Goal: Information Seeking & Learning: Learn about a topic

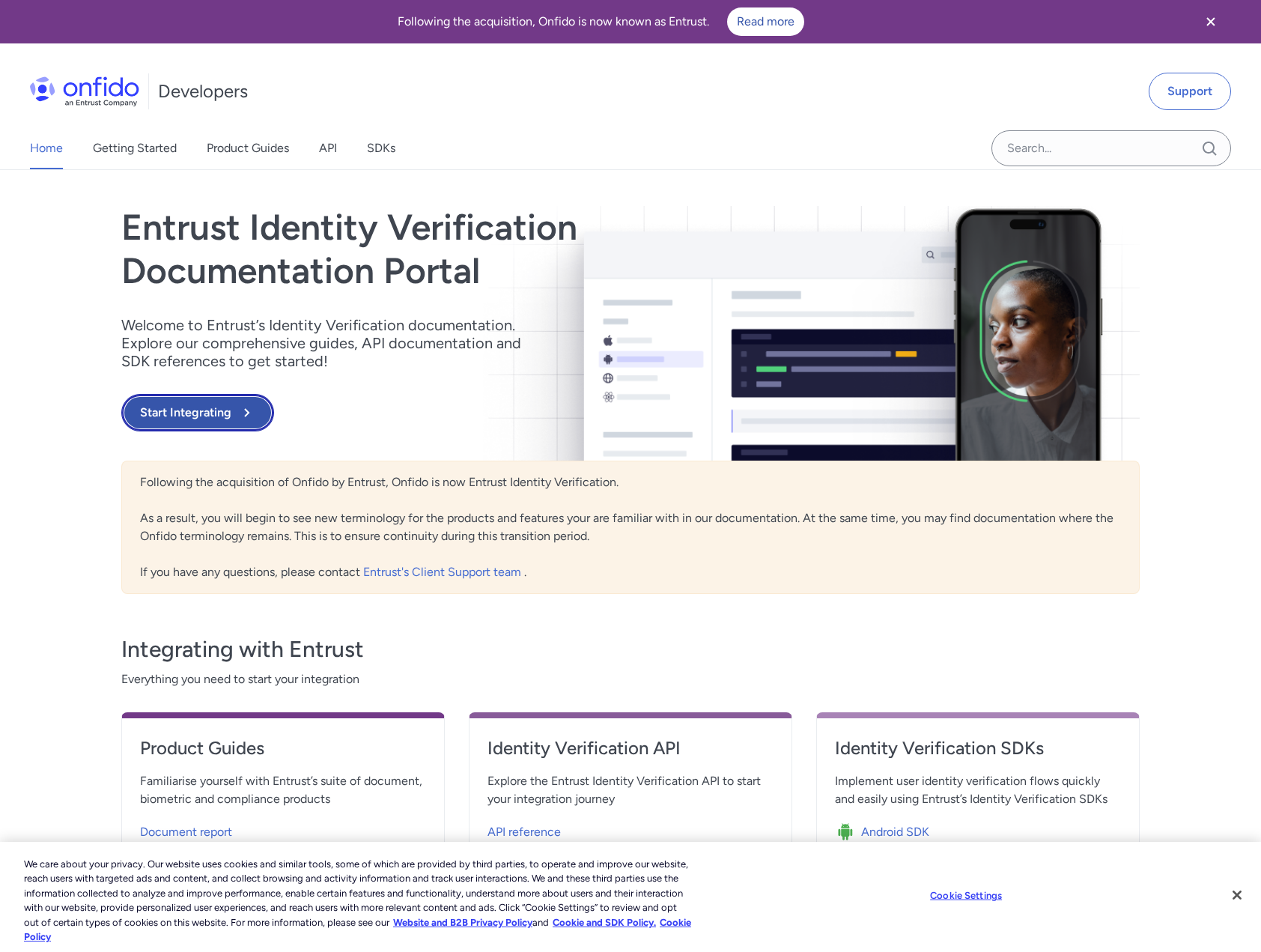
click at [187, 417] on button "Start Integrating" at bounding box center [197, 412] width 153 height 37
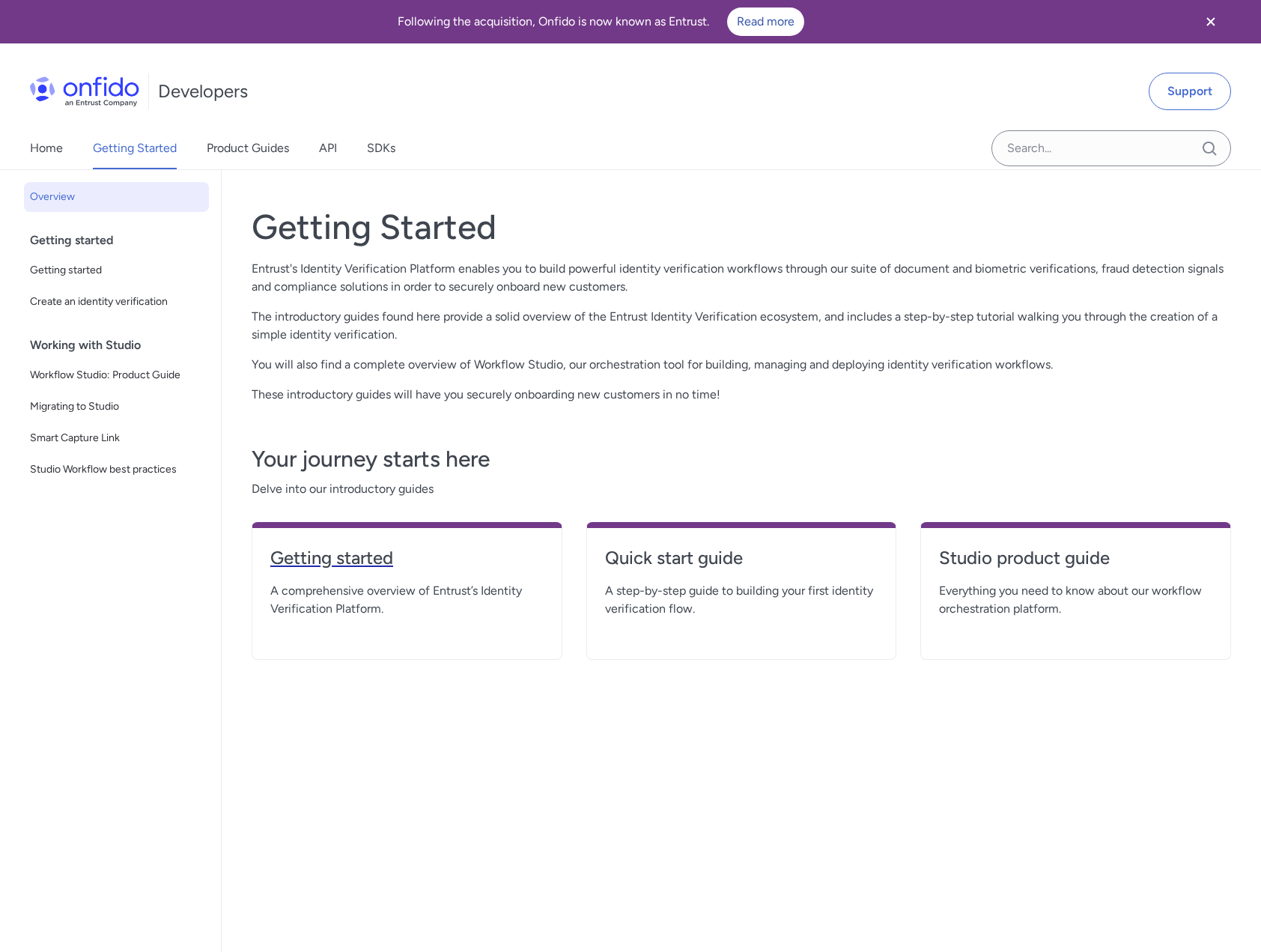
click at [351, 558] on h4 "Getting started" at bounding box center [407, 558] width 274 height 24
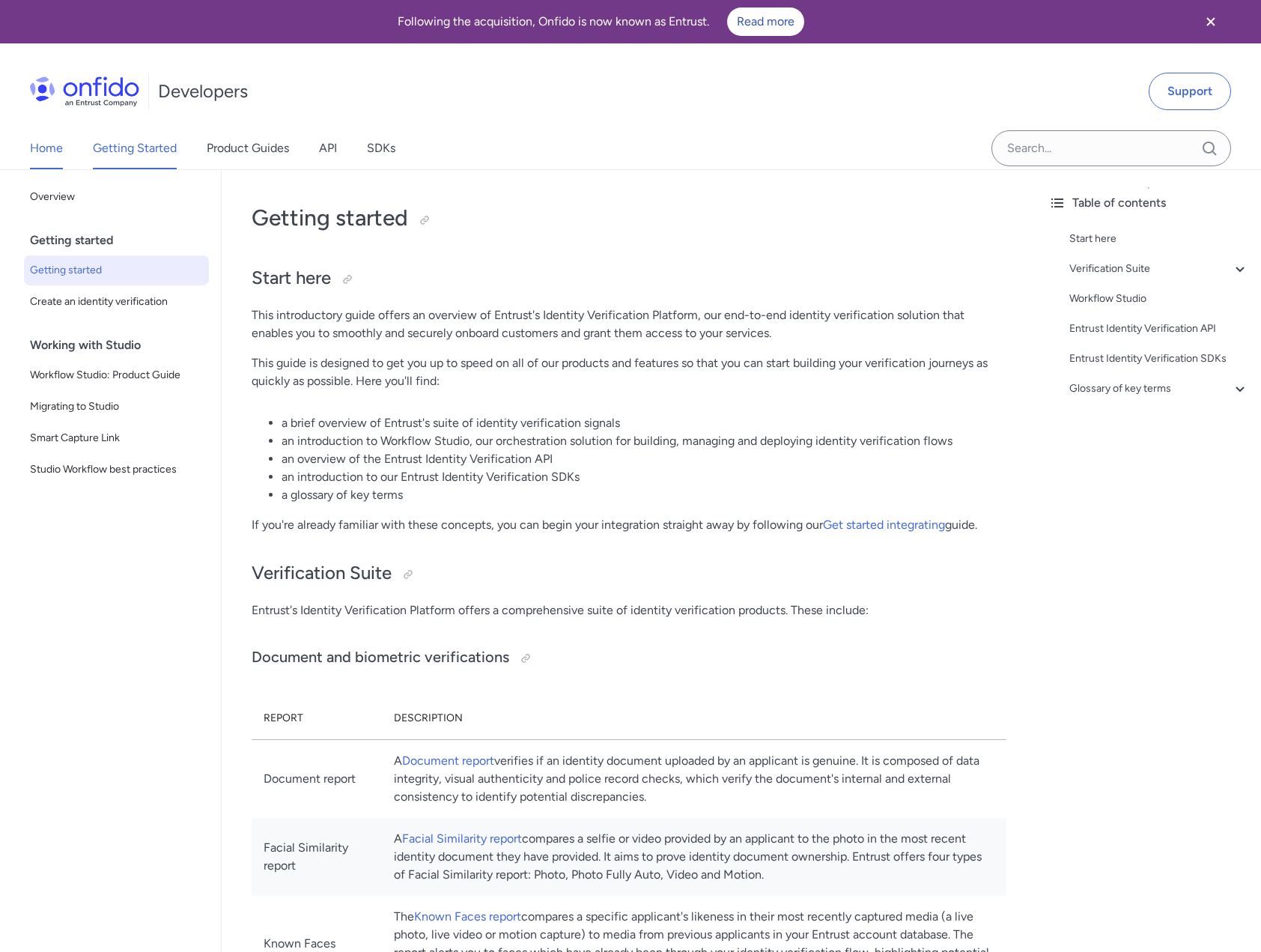
click at [58, 148] on link "Home" at bounding box center [47, 148] width 33 height 42
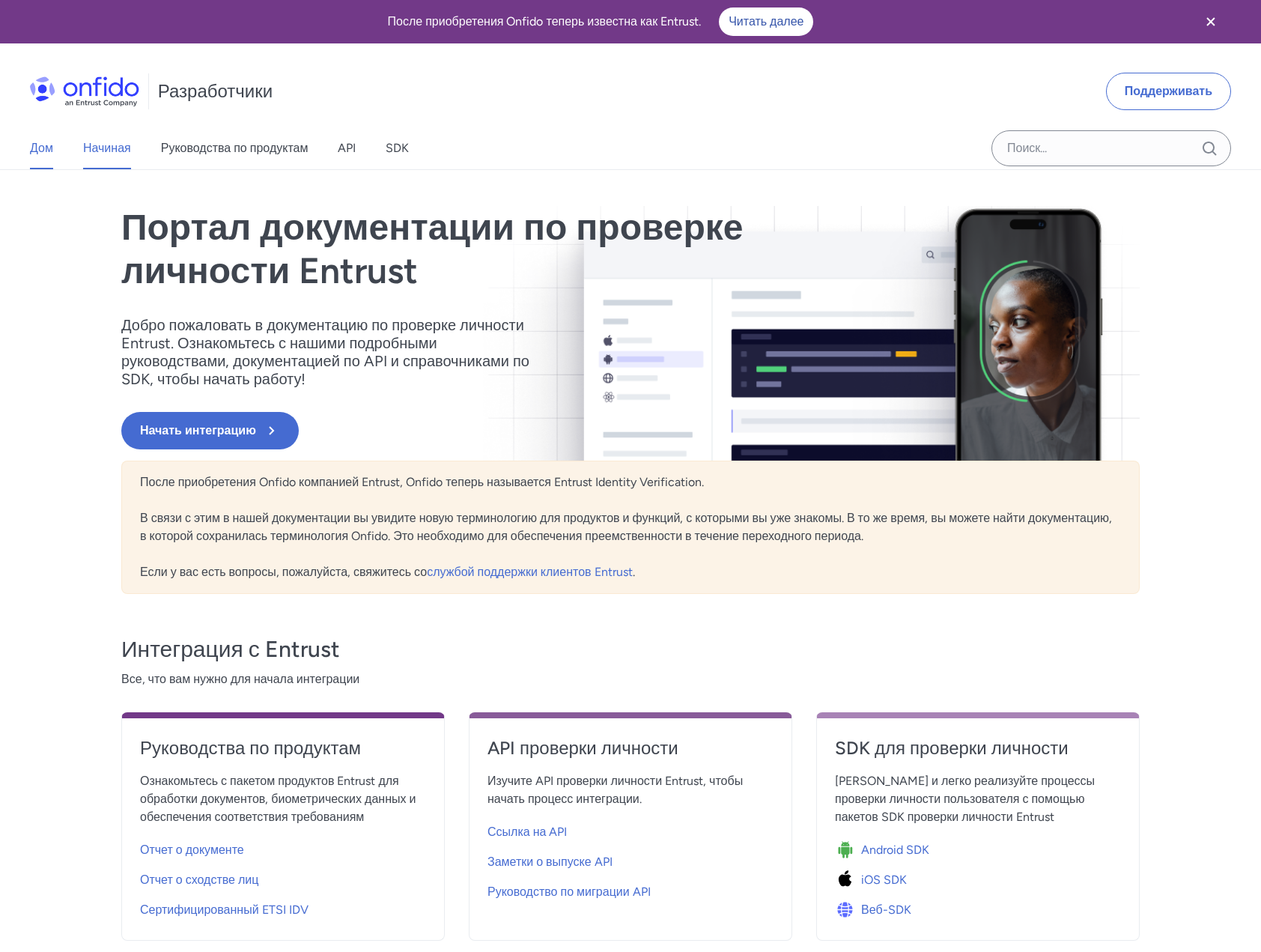
click at [87, 143] on font "Начиная" at bounding box center [107, 148] width 48 height 14
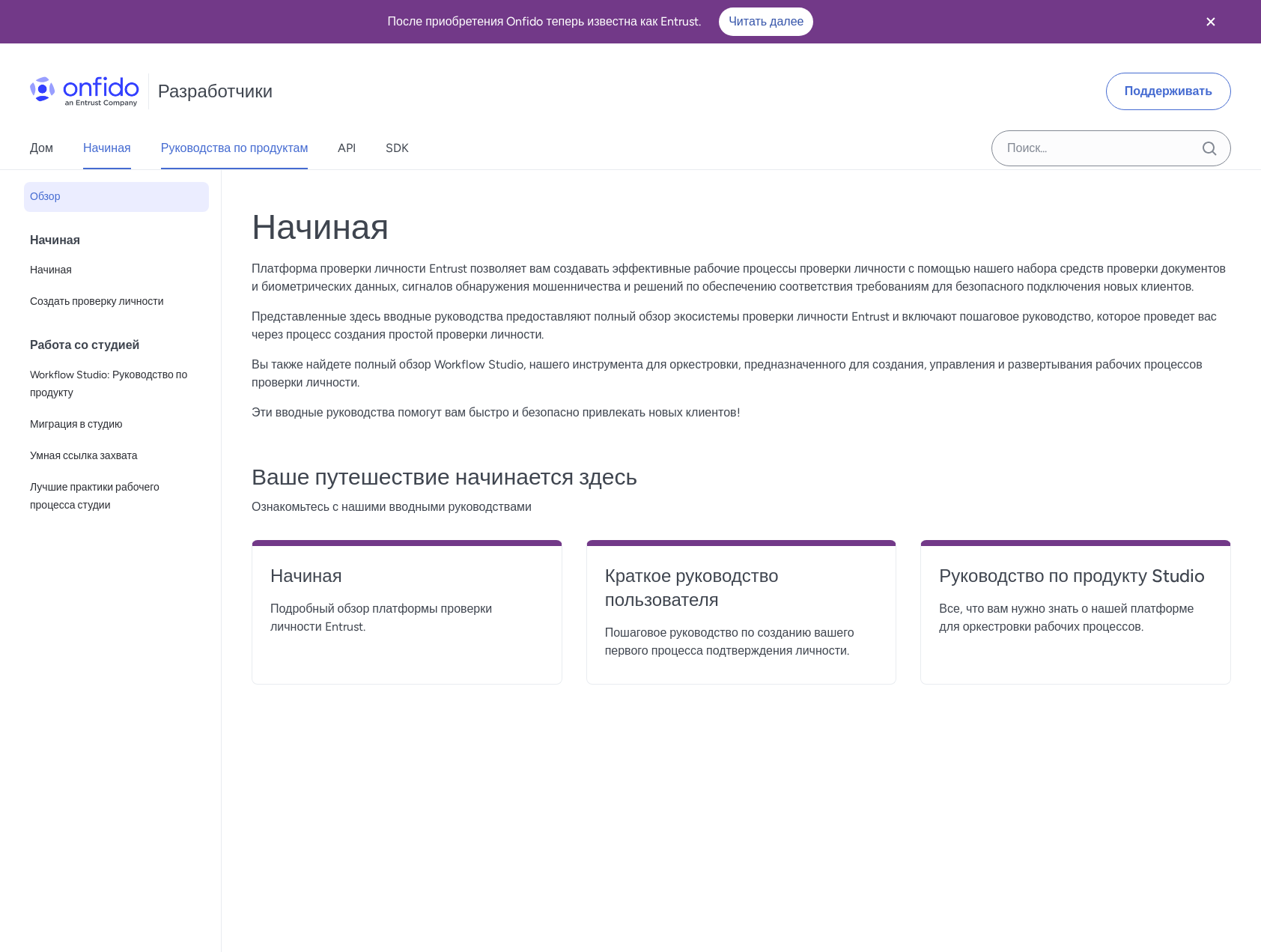
click at [193, 151] on font "Руководства по продуктам" at bounding box center [234, 148] width 148 height 14
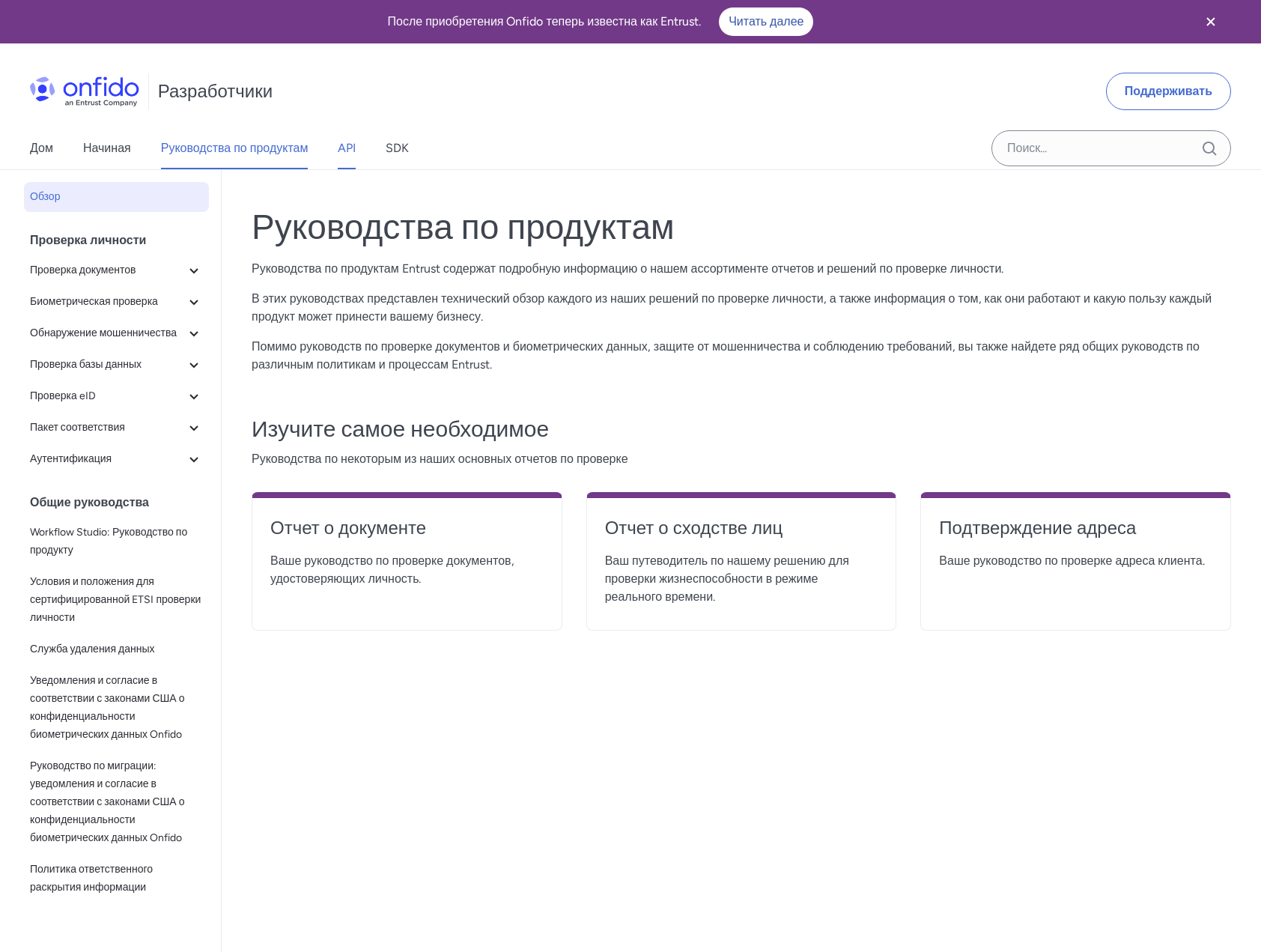
click at [347, 152] on font "API" at bounding box center [346, 148] width 18 height 14
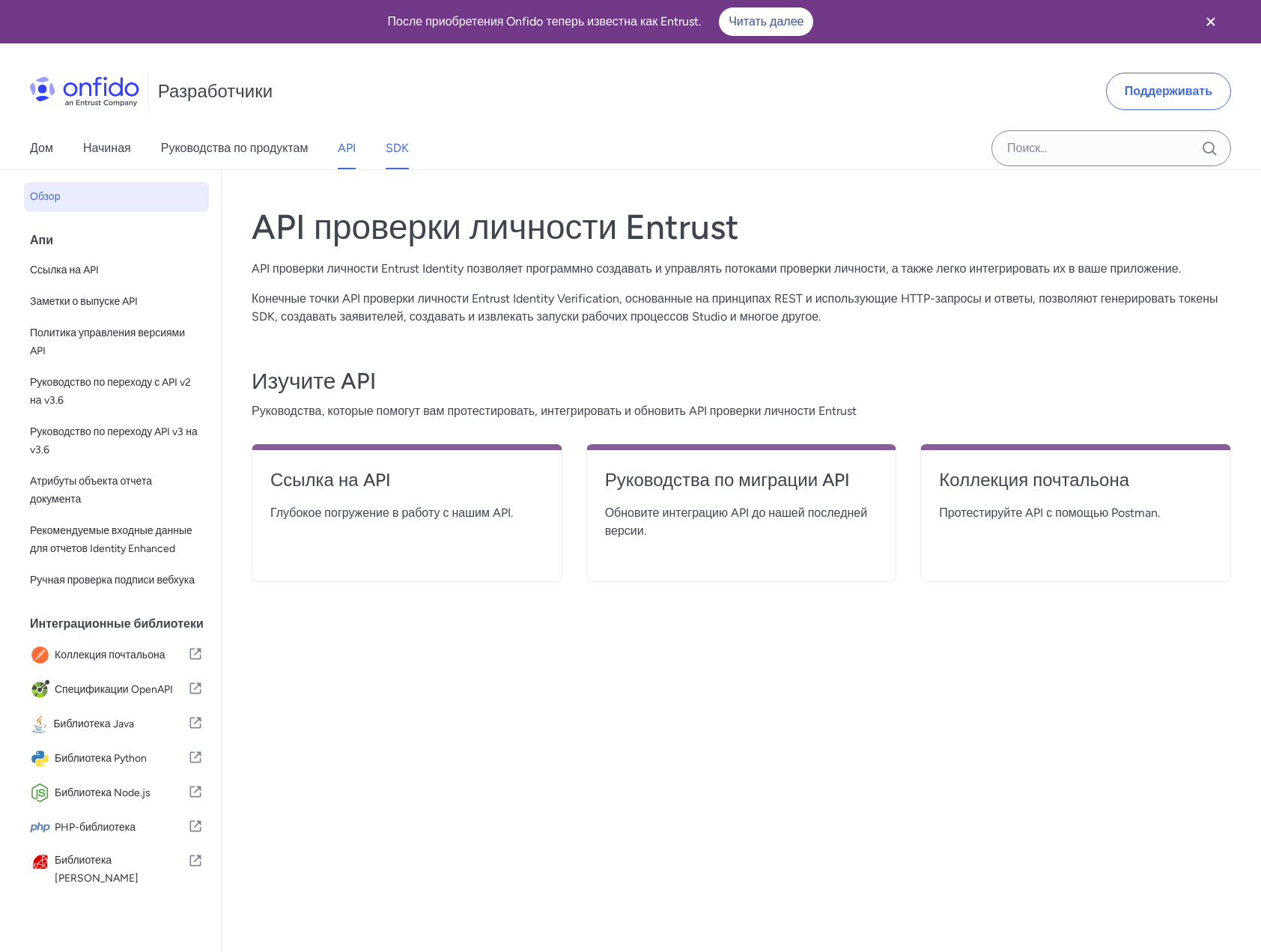
click at [392, 151] on font "SDK" at bounding box center [397, 148] width 23 height 14
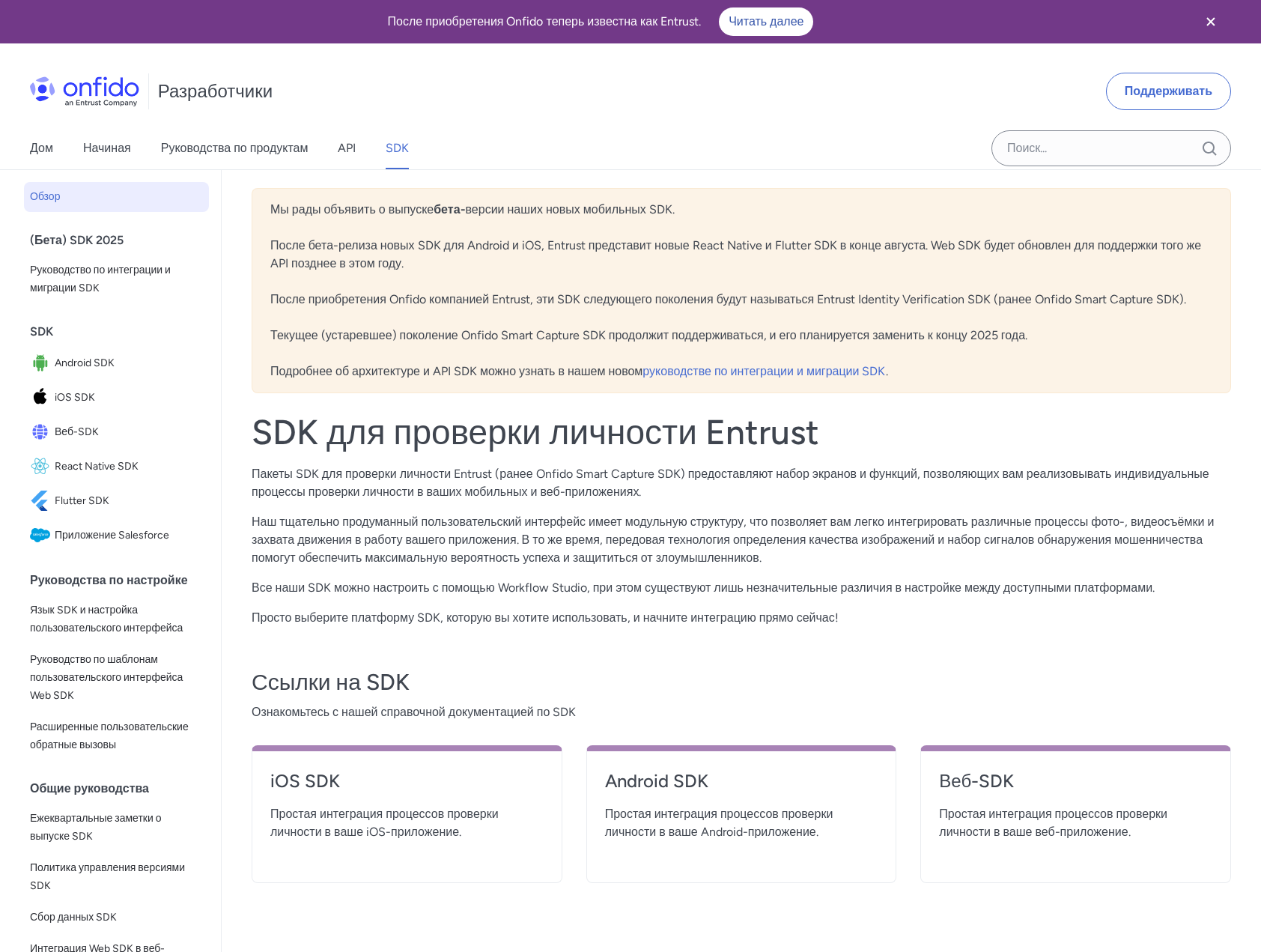
click at [131, 95] on img at bounding box center [85, 91] width 110 height 30
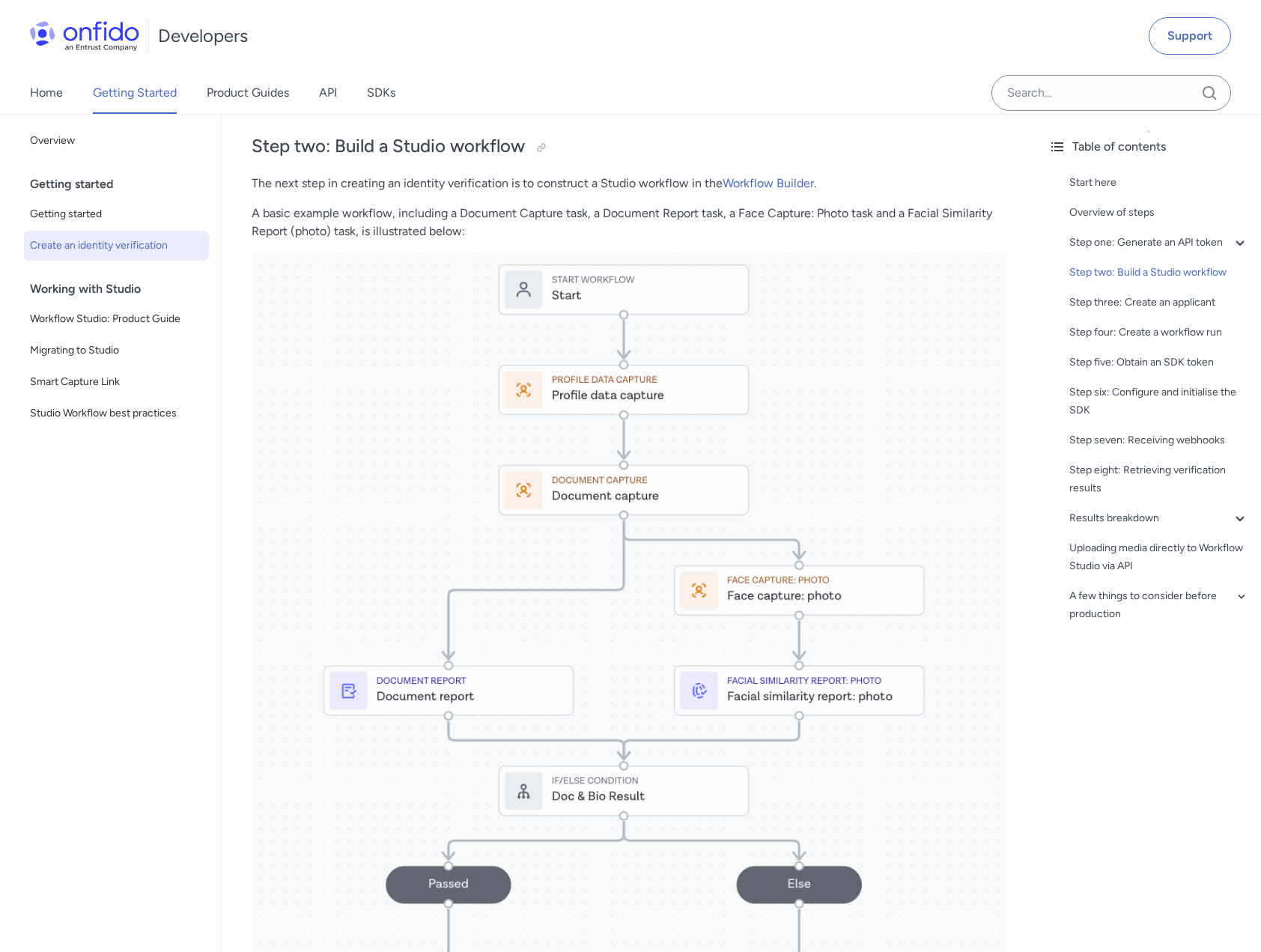
scroll to position [1873, 0]
